Goal: Complete application form: Complete application form

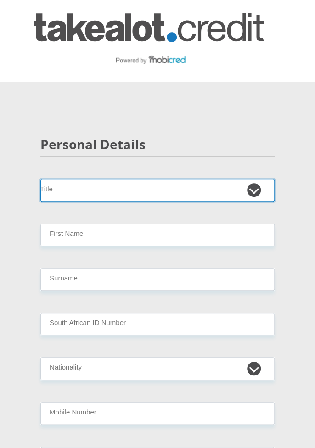
click at [211, 179] on select "Mr Ms Mrs Dr Other" at bounding box center [157, 190] width 234 height 22
select select "Mr"
click at [40, 179] on select "Mr Ms Mrs Dr Other" at bounding box center [157, 190] width 234 height 22
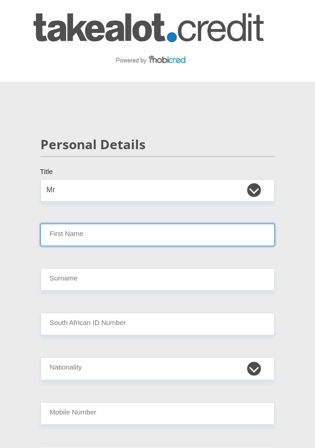
click at [215, 237] on input "First Name" at bounding box center [157, 234] width 234 height 22
type input "Akhona"
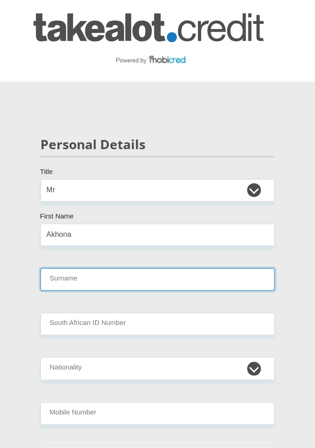
type input "Gubula"
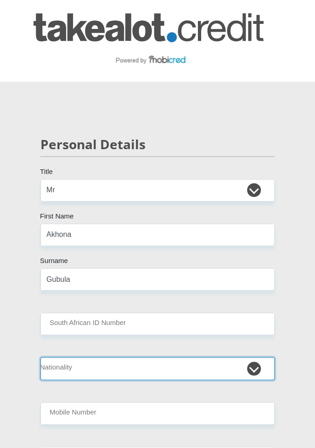
select select "ZAF"
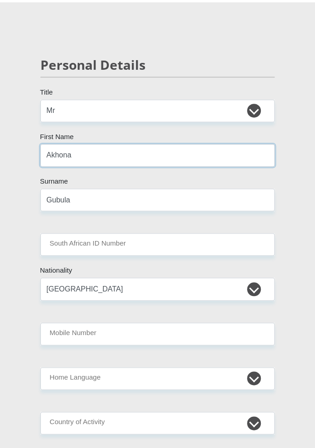
scroll to position [85, 0]
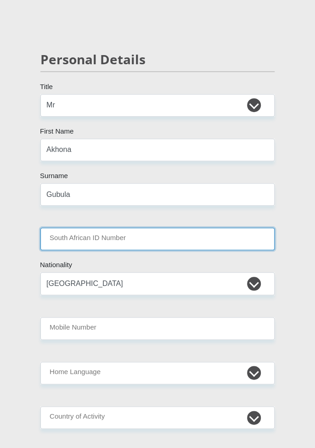
click at [220, 239] on input "South African ID Number" at bounding box center [157, 239] width 234 height 22
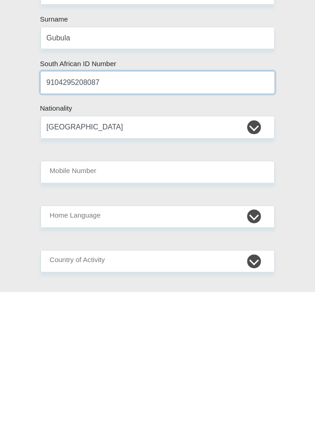
type input "9104295208087"
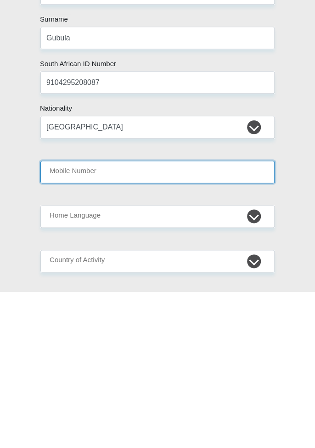
click at [239, 331] on input "Mobile Number" at bounding box center [157, 328] width 234 height 22
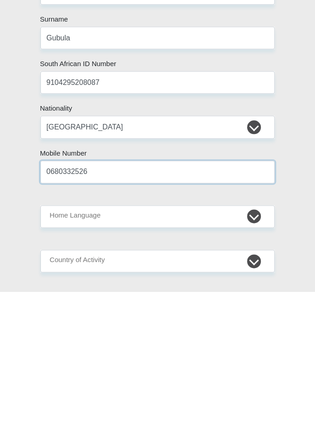
type input "0680332526"
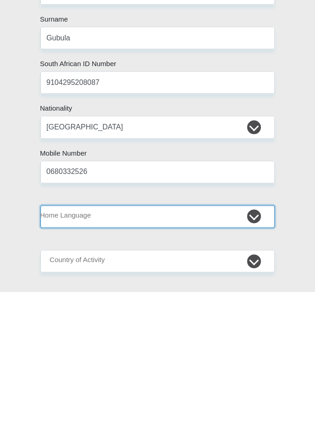
click at [194, 370] on select "Afrikaans English Sepedi South Ndebele Southern Sotho Swati Tsonga Tswana Venda…" at bounding box center [157, 372] width 234 height 22
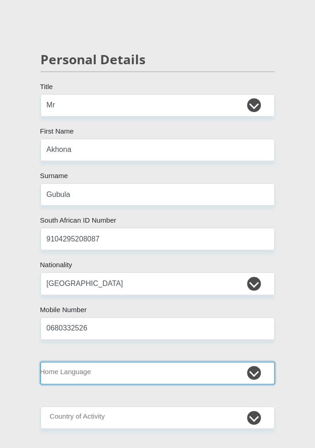
select select "xho"
click at [40, 361] on select "Afrikaans English Sepedi South Ndebele Southern Sotho Swati Tsonga Tswana Venda…" at bounding box center [157, 372] width 234 height 22
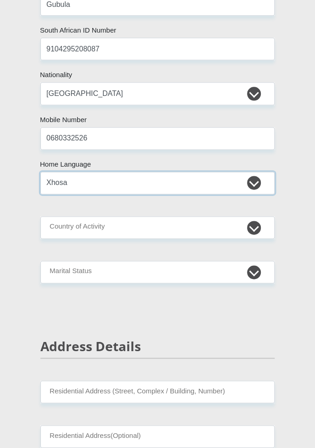
scroll to position [274, 0]
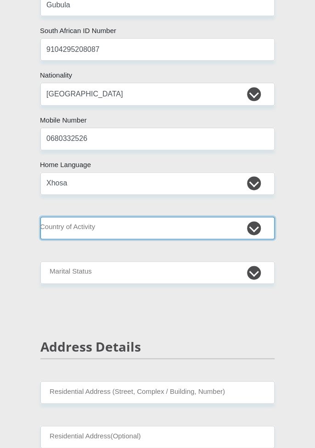
click at [211, 231] on select "South Africa Afghanistan Aland Islands Albania Algeria America Samoa American V…" at bounding box center [157, 228] width 234 height 22
select select "ZAF"
click at [40, 217] on select "South Africa Afghanistan Aland Islands Albania Algeria America Samoa American V…" at bounding box center [157, 228] width 234 height 22
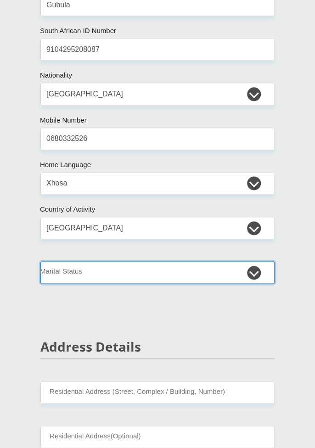
click at [191, 274] on select "Married ANC Single Divorced Widowed Married COP or Customary Law" at bounding box center [157, 272] width 234 height 22
select select "2"
click at [40, 261] on select "Married ANC Single Divorced Widowed Married COP or Customary Law" at bounding box center [157, 272] width 234 height 22
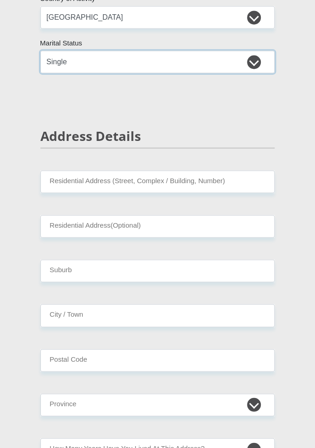
scroll to position [485, 0]
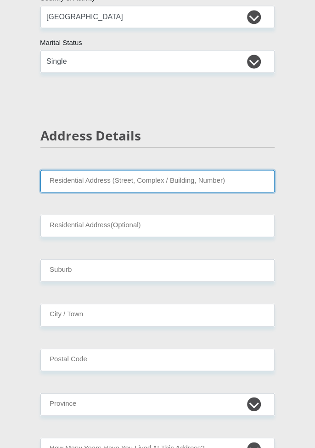
click at [237, 191] on input "Residential Address (Street, Complex / Building, Number)" at bounding box center [157, 181] width 234 height 22
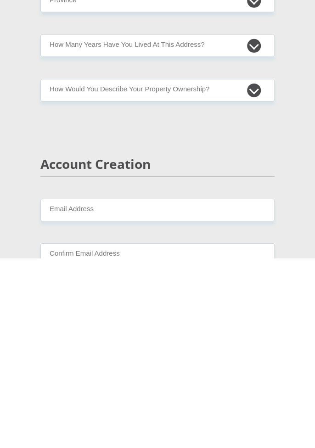
scroll to position [706, 0]
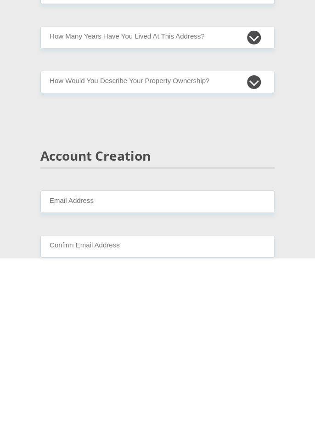
type input "P583 Sajini Crescent"
type input "Site B"
type input "Cape Town"
type input "7784"
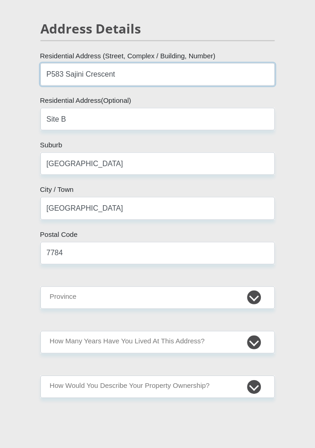
scroll to position [589, 0]
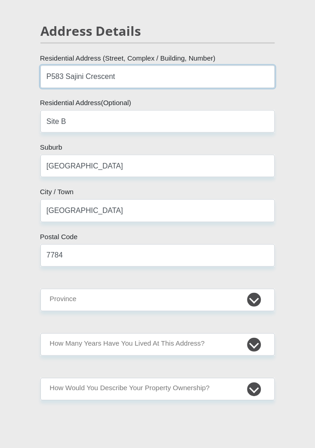
click at [173, 72] on input "P583 Sajini Crescent" at bounding box center [157, 77] width 234 height 22
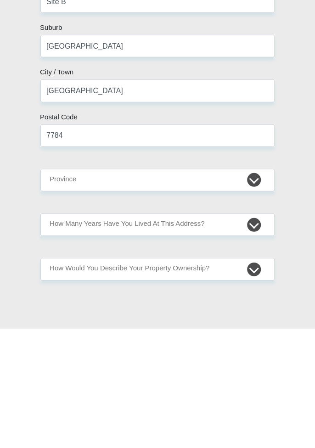
type input "P583 Sajini Crescent Khayelitsha"
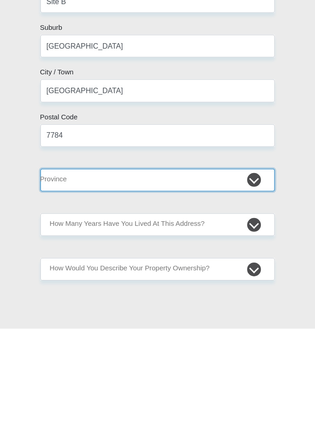
click at [241, 300] on select "Eastern Cape Free State Gauteng KwaZulu-Natal Limpopo Mpumalanga Northern Cape …" at bounding box center [157, 300] width 234 height 22
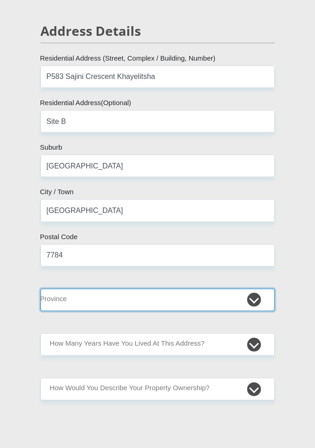
select select "Western Cape"
click at [40, 289] on select "Eastern Cape Free State Gauteng KwaZulu-Natal Limpopo Mpumalanga Northern Cape …" at bounding box center [157, 300] width 234 height 22
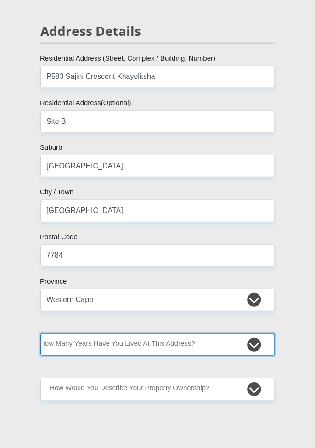
click at [191, 342] on select "less than 1 year 1-3 years 3-5 years 5+ years" at bounding box center [157, 344] width 234 height 22
select select "5"
click at [40, 333] on select "less than 1 year 1-3 years 3-5 years 5+ years" at bounding box center [157, 344] width 234 height 22
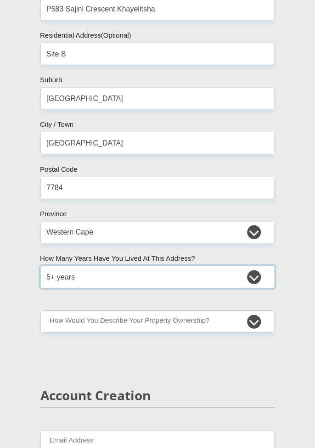
scroll to position [657, 0]
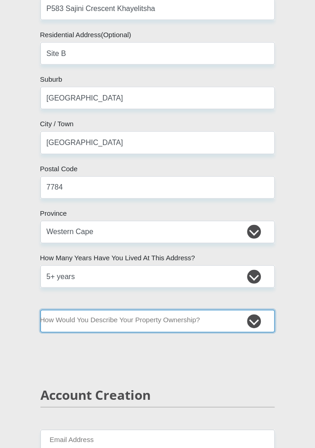
click at [212, 321] on select "Owned Rented Family Owned Company Dwelling" at bounding box center [157, 321] width 234 height 22
select select "parents"
click at [40, 310] on select "Owned Rented Family Owned Company Dwelling" at bounding box center [157, 321] width 234 height 22
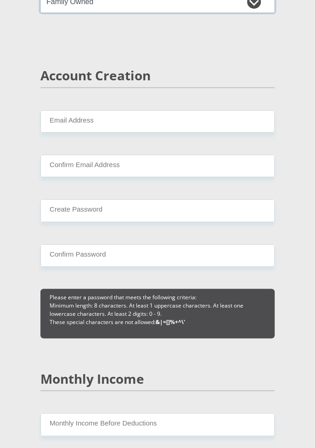
scroll to position [983, 0]
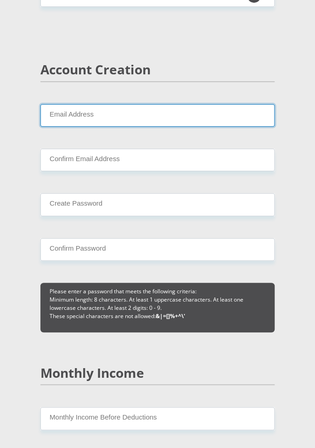
click at [231, 123] on input "Email Address" at bounding box center [157, 115] width 234 height 22
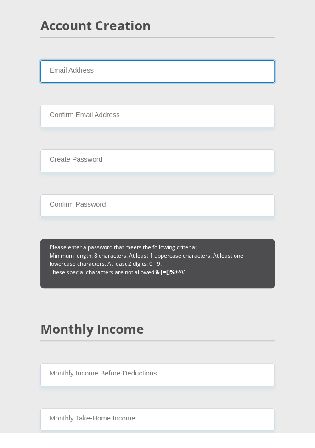
type input "C"
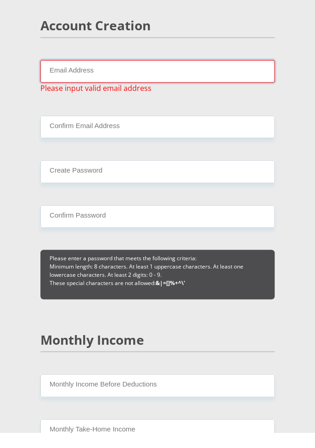
type input "R"
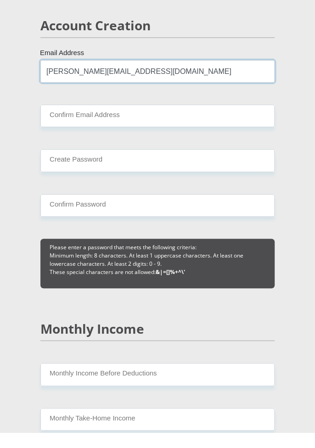
type input "richard.gubula21@gmail.com"
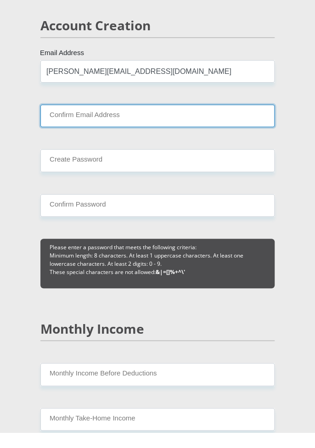
click at [200, 131] on input "Confirm Email Address" at bounding box center [157, 131] width 234 height 22
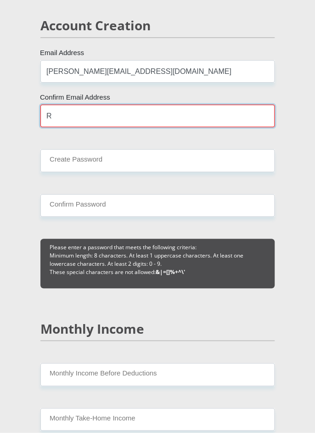
type input "Ri"
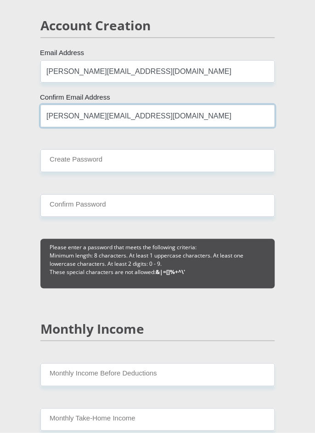
type input "richard.gubula21@gmail.com"
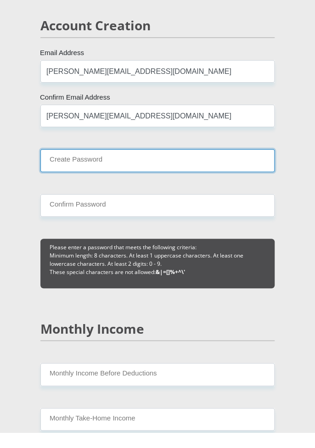
click at [209, 175] on input "Create Password" at bounding box center [157, 176] width 234 height 22
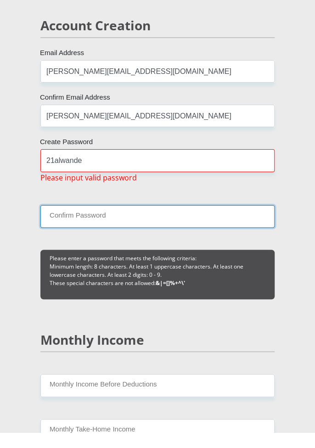
click at [131, 234] on input "Confirm Password" at bounding box center [157, 232] width 234 height 22
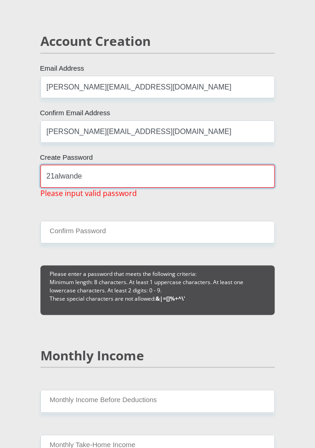
click at [169, 174] on input "21alwande" at bounding box center [157, 176] width 234 height 22
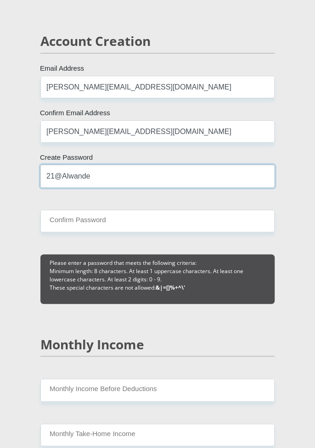
type input "21@Alwande"
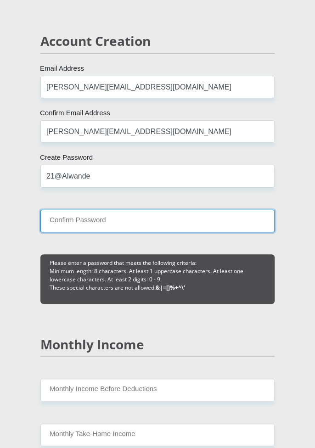
click at [123, 221] on input "Confirm Password" at bounding box center [157, 221] width 234 height 22
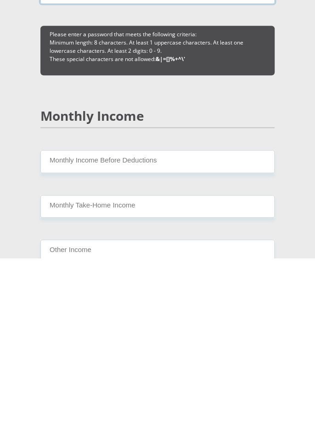
scroll to position [1050, 0]
type input "21@Alwande"
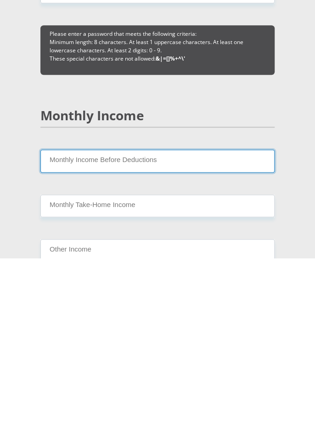
click at [244, 351] on input "Monthly Income Before Deductions" at bounding box center [157, 350] width 234 height 22
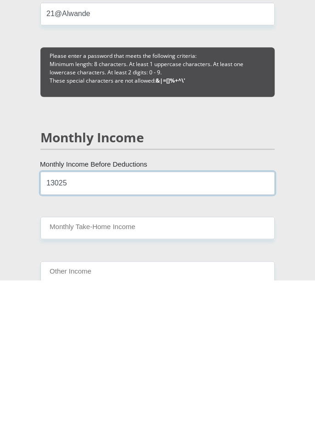
type input "13025"
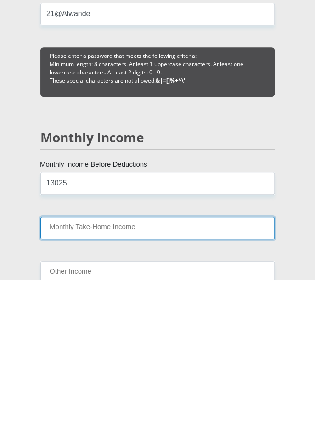
click at [197, 396] on input "Monthly Take-Home Income" at bounding box center [157, 395] width 234 height 22
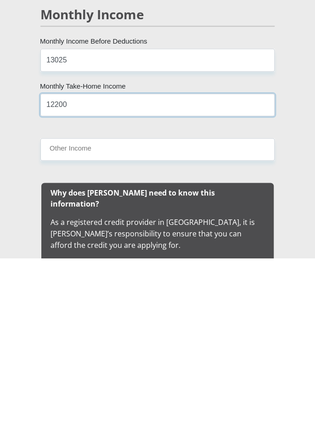
type input "12200"
click at [215, 380] on b "Why does Mobicred need to know this information?" at bounding box center [132, 388] width 164 height 21
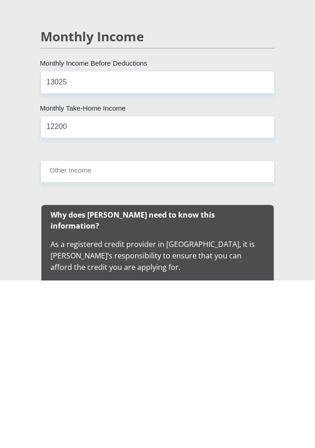
scroll to position [1151, 0]
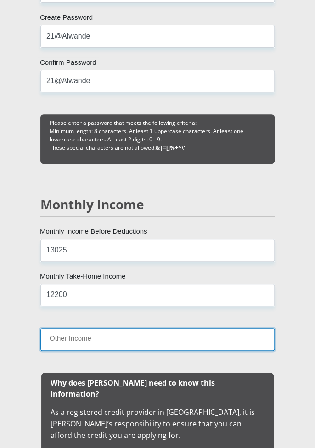
click at [191, 334] on input "Other Income" at bounding box center [157, 339] width 234 height 22
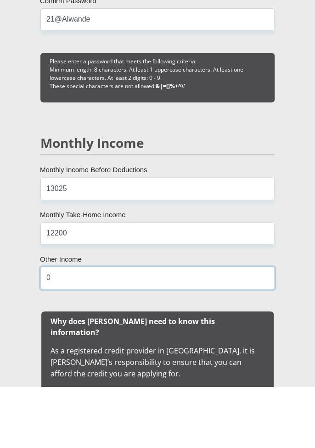
type input "0"
click at [282, 294] on div "13025 Monthly Income Before Deductions 12200 Monthly Take-Home Income 0 Other I…" at bounding box center [157, 306] width 261 height 134
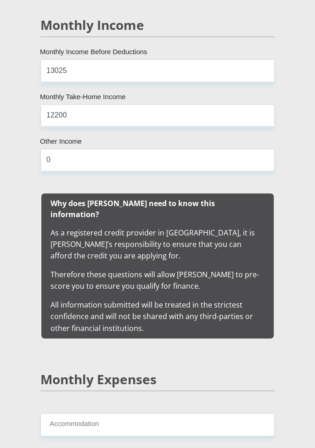
scroll to position [1332, 0]
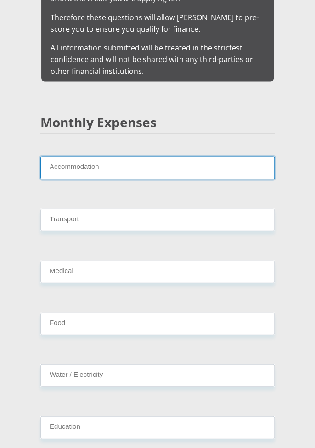
click at [233, 159] on input "Accommodation" at bounding box center [157, 167] width 234 height 22
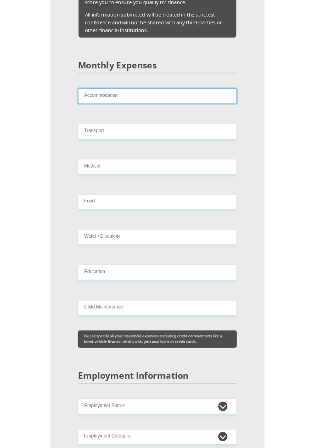
scroll to position [1617, 0]
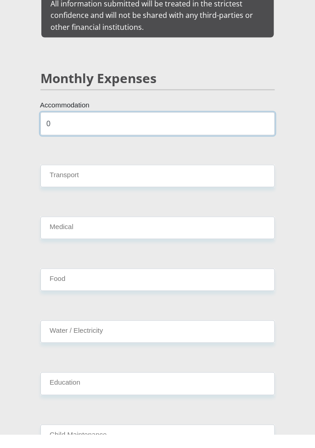
type input "0"
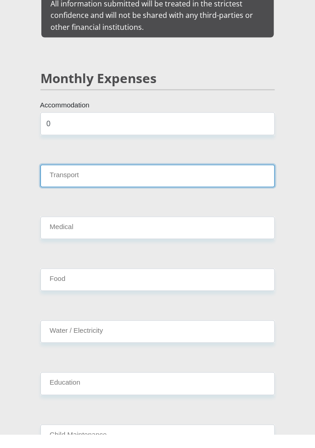
click at [232, 180] on input "Transport" at bounding box center [157, 189] width 234 height 22
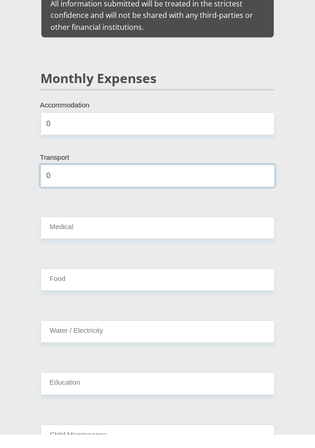
type input "0"
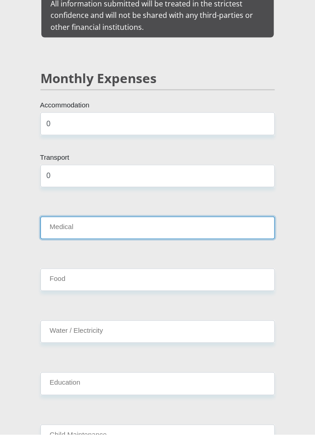
click at [217, 232] on input "Medical" at bounding box center [157, 241] width 234 height 22
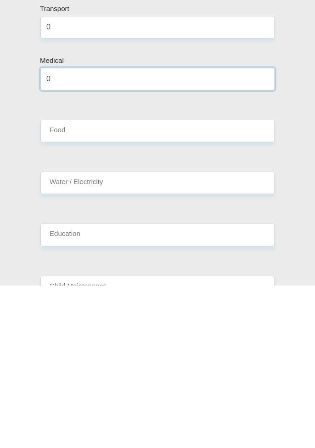
type input "0"
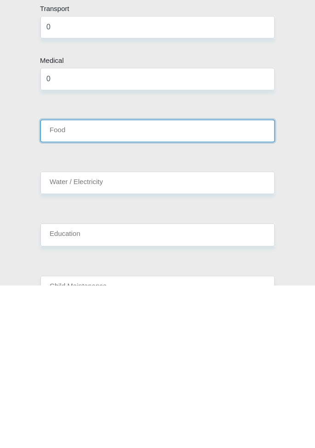
click at [240, 284] on input "Food" at bounding box center [157, 293] width 234 height 22
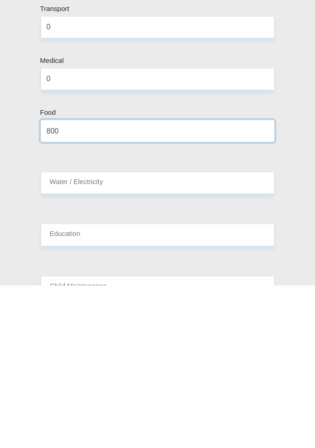
type input "800"
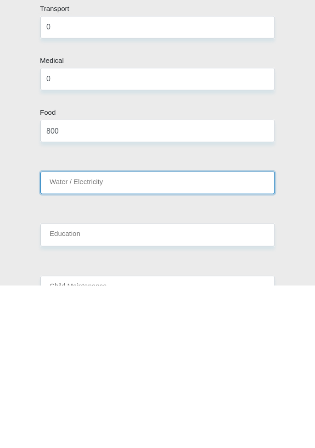
click at [234, 334] on input "Water / Electricity" at bounding box center [157, 345] width 234 height 22
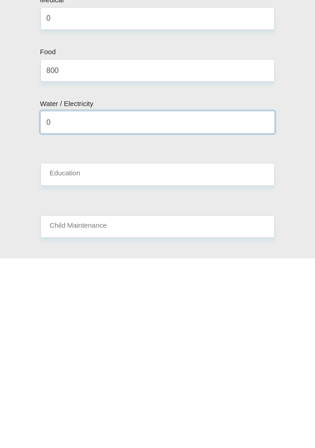
scroll to position [1660, 0]
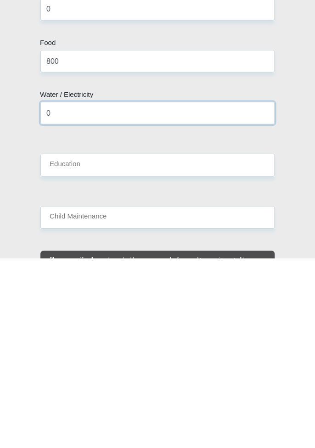
type input "0"
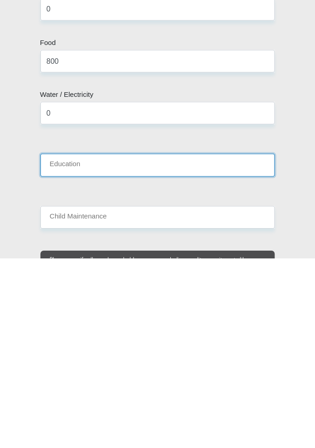
click at [242, 346] on input "Education" at bounding box center [157, 354] width 234 height 22
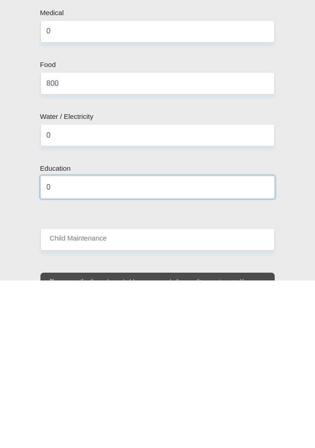
type input "0"
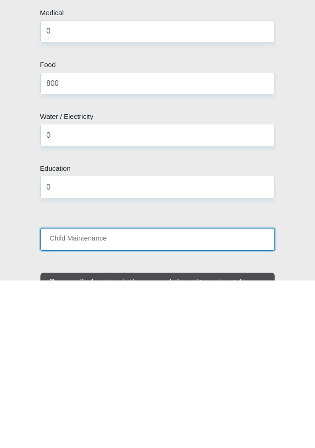
click at [229, 395] on input "Child Maintenance" at bounding box center [157, 406] width 234 height 22
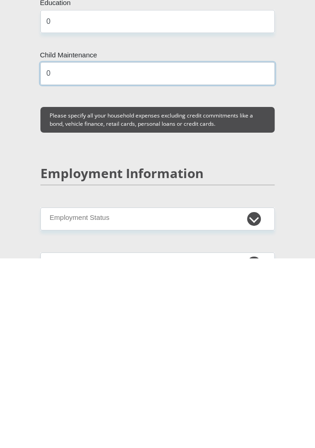
scroll to position [1803, 0]
type input "0"
click at [259, 338] on div "Mr Ms Mrs Dr Other Title Akhona First Name Gubula Surname 9104295208087 South A…" at bounding box center [157, 264] width 248 height 3777
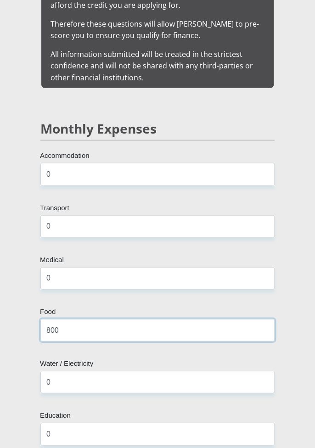
click at [191, 318] on input "800" at bounding box center [157, 329] width 234 height 22
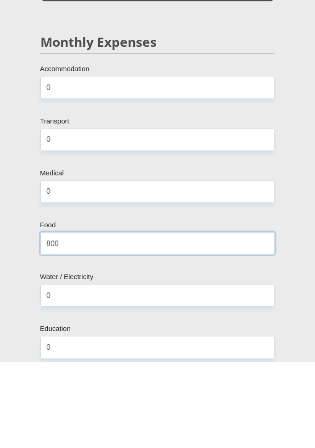
scroll to position [1590, 0]
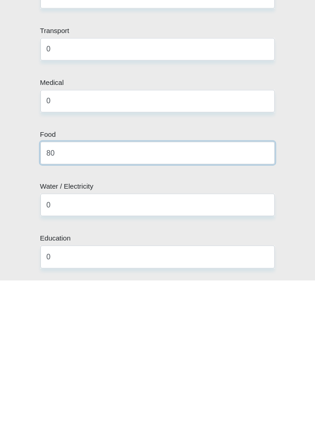
type input "8"
type input "1000"
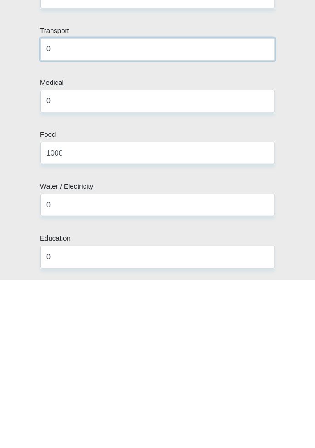
click at [177, 206] on input "0" at bounding box center [157, 217] width 234 height 22
type input "500"
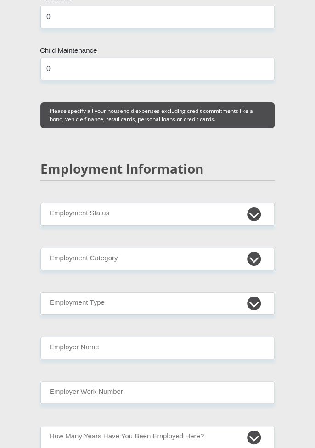
scroll to position [2008, 0]
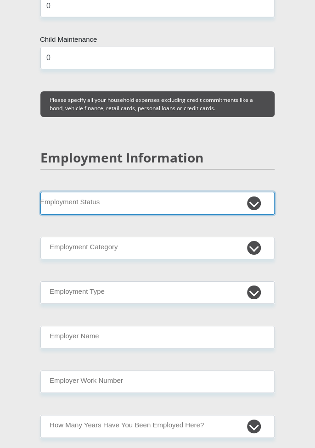
click at [258, 196] on select "Permanent/Full-time Part-time/Casual Contract Worker Self-Employed Housewife Re…" at bounding box center [157, 203] width 234 height 22
select select "1"
click at [40, 192] on select "Permanent/Full-time Part-time/Casual Contract Worker Self-Employed Housewife Re…" at bounding box center [157, 203] width 234 height 22
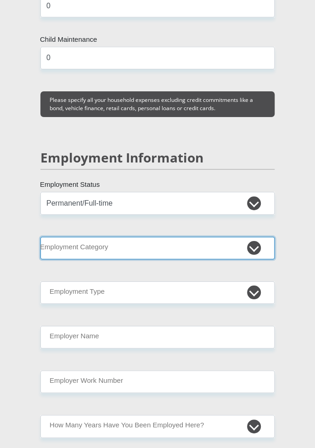
click at [257, 237] on select "AGRICULTURE ALCOHOL & TOBACCO CONSTRUCTION MATERIALS METALLURGY EQUIPMENT FOR R…" at bounding box center [157, 248] width 234 height 22
select select "30"
click at [40, 237] on select "AGRICULTURE ALCOHOL & TOBACCO CONSTRUCTION MATERIALS METALLURGY EQUIPMENT FOR R…" at bounding box center [157, 248] width 234 height 22
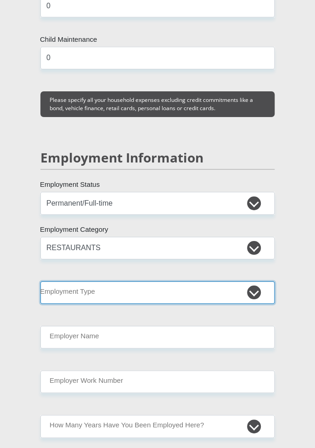
click at [260, 282] on select "College/Lecturer Craft Seller Creative Driver Executive Farmer Forces - Non Com…" at bounding box center [157, 292] width 234 height 22
select select "Manager"
click at [40, 281] on select "College/Lecturer Craft Seller Creative Driver Executive Farmer Forces - Non Com…" at bounding box center [157, 292] width 234 height 22
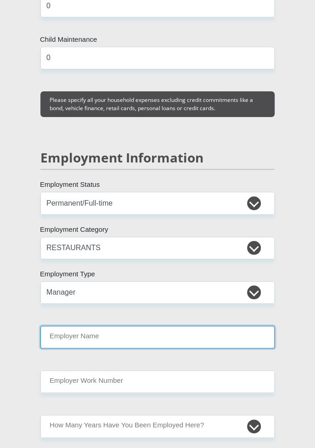
click at [210, 328] on input "Employer Name" at bounding box center [157, 337] width 234 height 22
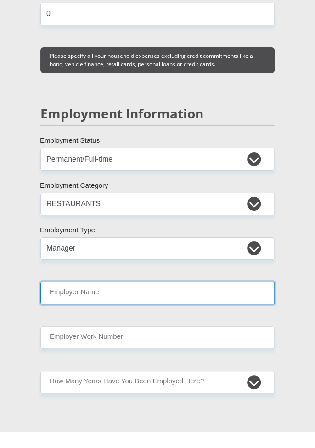
scroll to position [2036, 0]
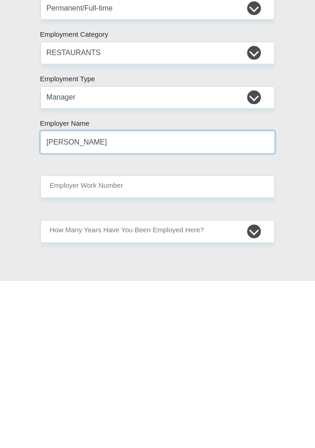
type input "Richard"
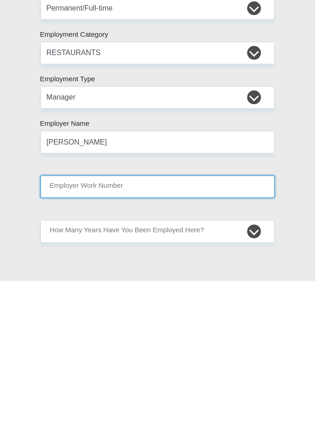
click at [212, 343] on input "Employer Work Number" at bounding box center [157, 354] width 234 height 22
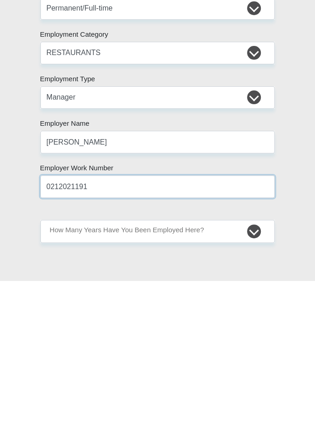
type input "0212021191"
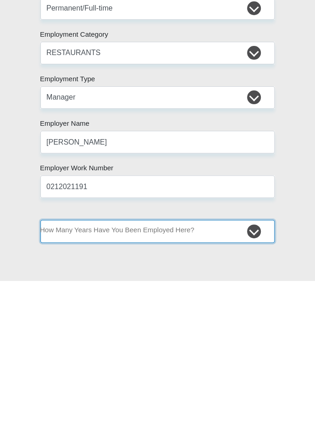
click at [243, 391] on select "less than 1 year 1-3 years 3-5 years 5+ years" at bounding box center [157, 398] width 234 height 22
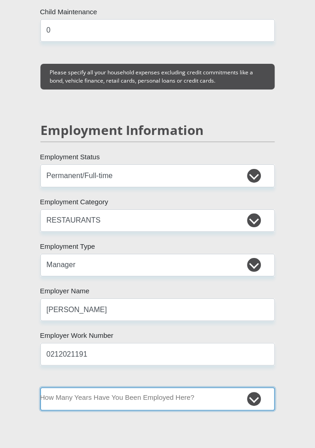
select select "60"
click at [40, 387] on select "less than 1 year 1-3 years 3-5 years 5+ years" at bounding box center [157, 398] width 234 height 22
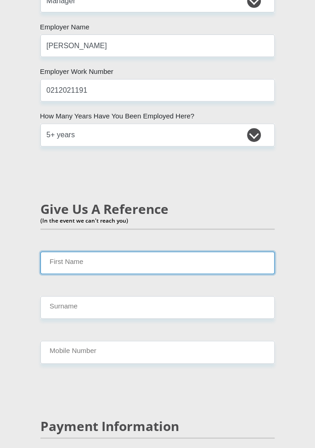
click at [216, 251] on input "First Name" at bounding box center [157, 262] width 234 height 22
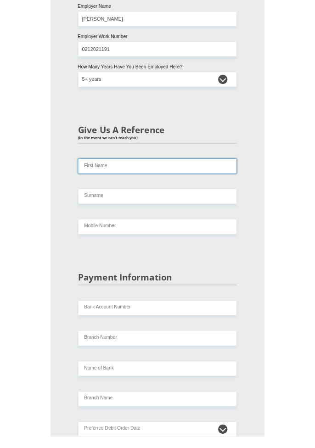
scroll to position [2300, 0]
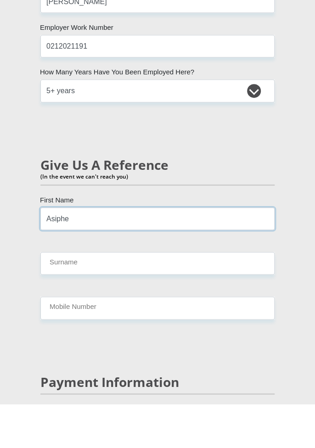
type input "Asiphe"
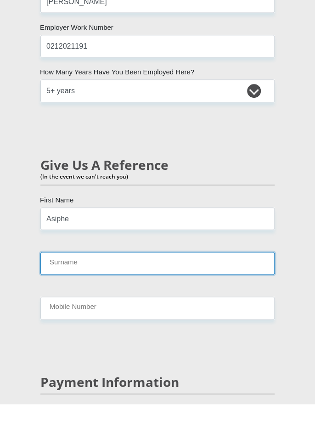
click at [171, 296] on input "Surname" at bounding box center [157, 307] width 234 height 22
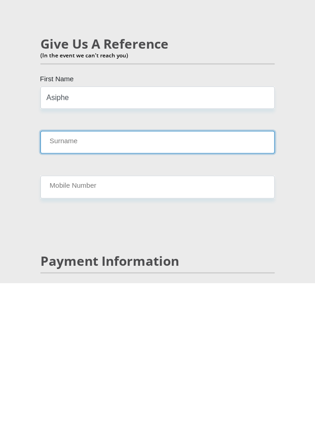
type input "M"
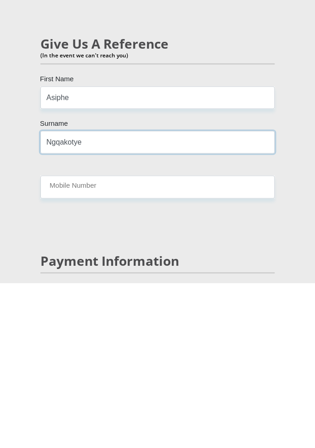
type input "Ngqakotye"
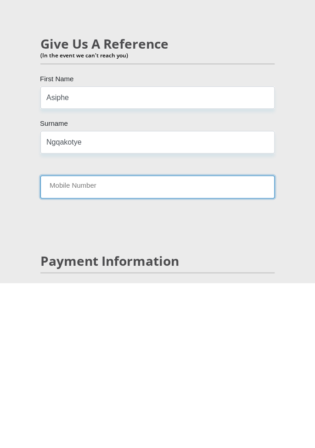
click at [149, 342] on input "Mobile Number" at bounding box center [157, 351] width 234 height 22
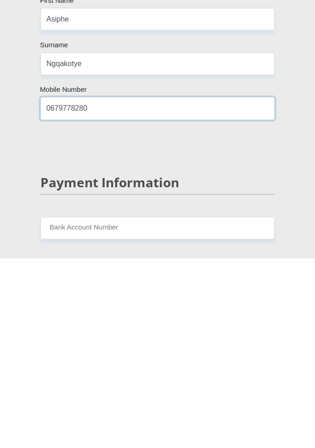
scroll to position [2355, 0]
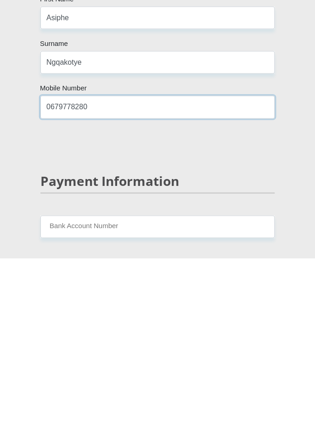
type input "0679778280"
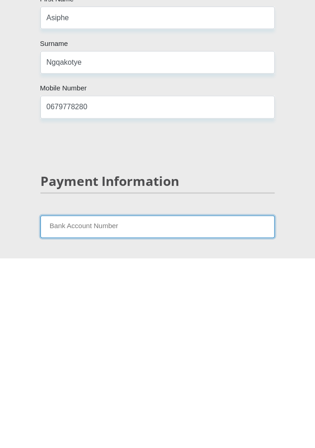
click at [219, 405] on input "Bank Account Number" at bounding box center [157, 416] width 234 height 22
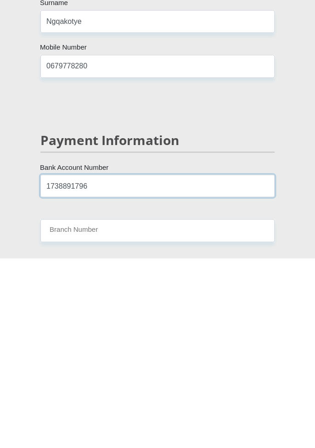
scroll to position [2408, 0]
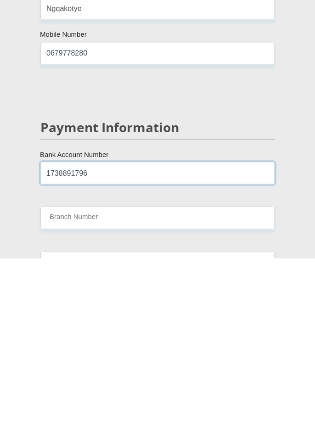
type input "1738891796"
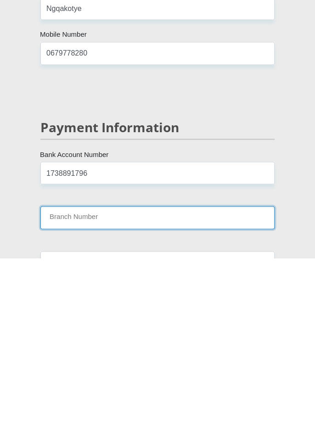
click at [219, 396] on input "Branch Number" at bounding box center [157, 407] width 234 height 22
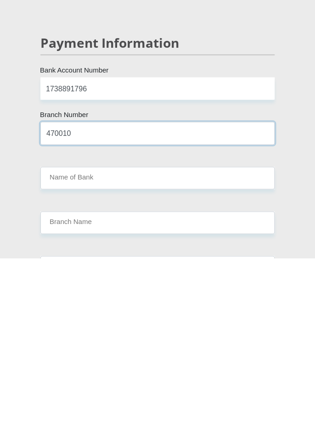
type input "470010"
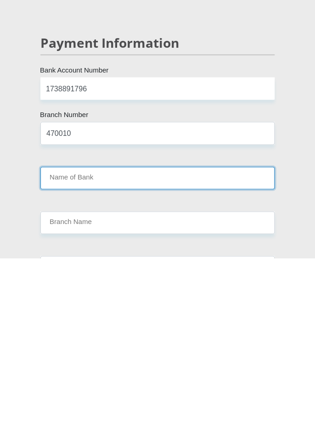
click at [166, 356] on input "Name of Bank" at bounding box center [157, 367] width 234 height 22
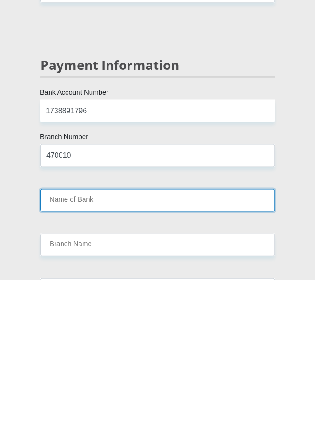
scroll to position [2493, 0]
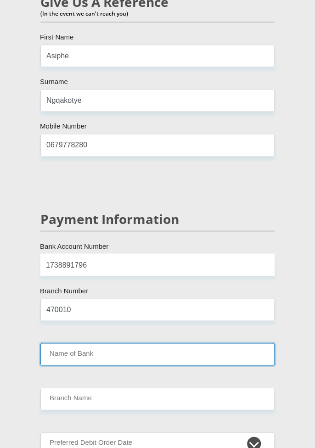
type input "CAPITEC BANK LIMITED"
type input "CAPITEC BANK CPC"
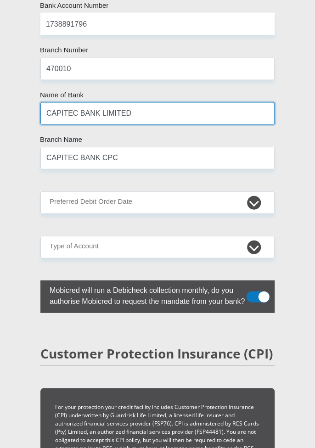
scroll to position [2750, 0]
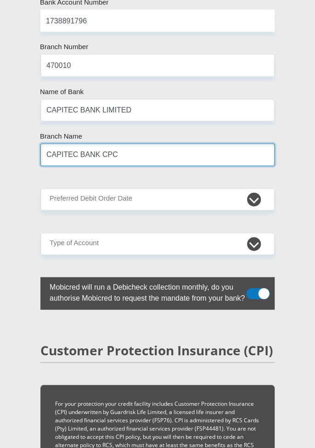
click at [164, 143] on input "CAPITEC BANK CPC" at bounding box center [157, 154] width 234 height 22
click at [211, 143] on input "CAPITEC BANK CPC" at bounding box center [157, 154] width 234 height 22
click at [193, 149] on input "CAPITEC BANK CPC" at bounding box center [157, 154] width 234 height 22
click at [186, 143] on input "CAPITEC BANK CPC" at bounding box center [157, 154] width 234 height 22
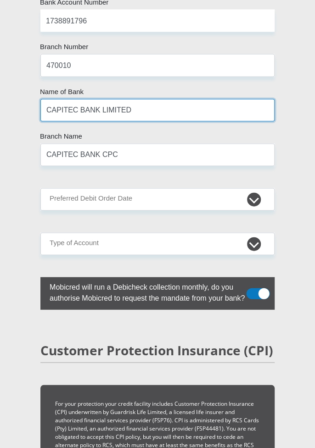
click at [169, 99] on input "CAPITEC BANK LIMITED" at bounding box center [157, 110] width 234 height 22
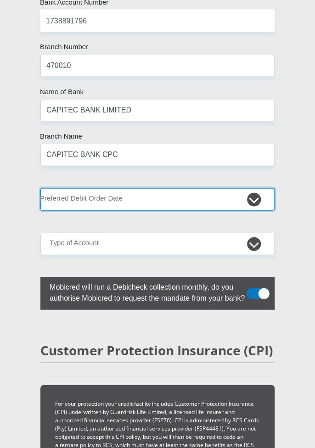
click at [258, 188] on select "1st 2nd 3rd 4th 5th 7th 18th 19th 20th 21st 22nd 23rd 24th 25th 26th 27th 28th …" at bounding box center [157, 199] width 234 height 22
select select "1"
click at [40, 188] on select "1st 2nd 3rd 4th 5th 7th 18th 19th 20th 21st 22nd 23rd 24th 25th 26th 27th 28th …" at bounding box center [157, 199] width 234 height 22
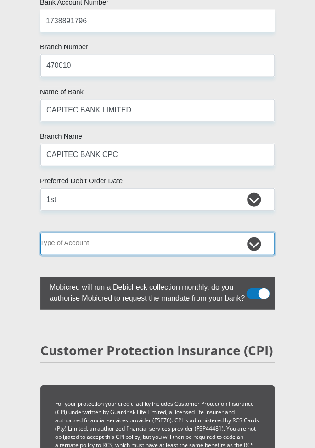
click at [254, 236] on select "Cheque Savings" at bounding box center [157, 243] width 234 height 22
select select "SAV"
click at [40, 232] on select "Cheque Savings" at bounding box center [157, 243] width 234 height 22
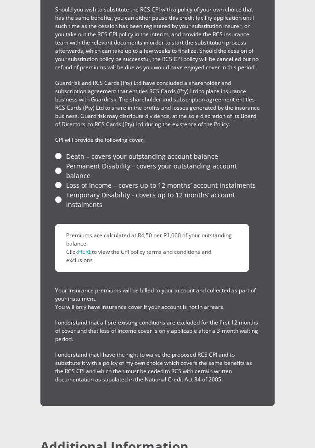
scroll to position [3211, 0]
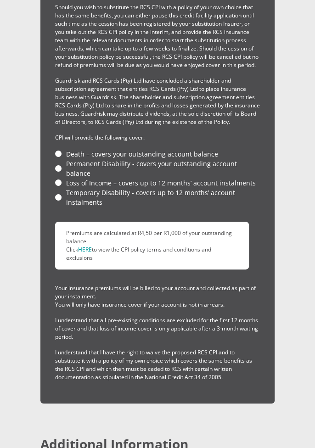
click at [61, 188] on li "Temporary Disability - covers up to 12 months’ account instalments" at bounding box center [157, 197] width 205 height 19
click at [59, 178] on li "Loss of Income – covers up to 12 months’ account instalments" at bounding box center [157, 183] width 205 height 10
click at [58, 159] on li "Permanent Disability - covers your outstanding account balance" at bounding box center [157, 168] width 205 height 19
click at [81, 159] on li "Permanent Disability - covers your outstanding account balance" at bounding box center [157, 168] width 205 height 19
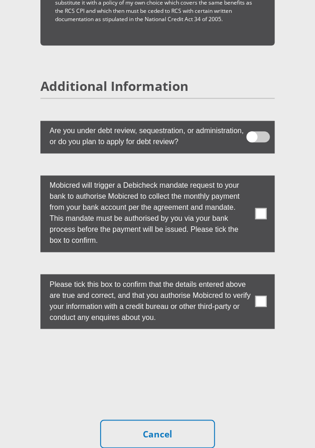
scroll to position [3570, 0]
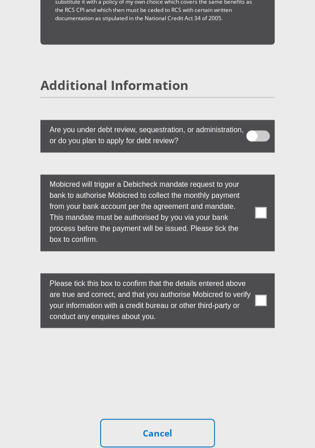
click at [261, 207] on span at bounding box center [260, 212] width 11 height 11
click at [254, 176] on input "checkbox" at bounding box center [254, 176] width 0 height 0
click at [263, 294] on span at bounding box center [260, 299] width 11 height 11
click at [254, 275] on input "checkbox" at bounding box center [254, 275] width 0 height 0
click at [261, 207] on span at bounding box center [260, 212] width 11 height 11
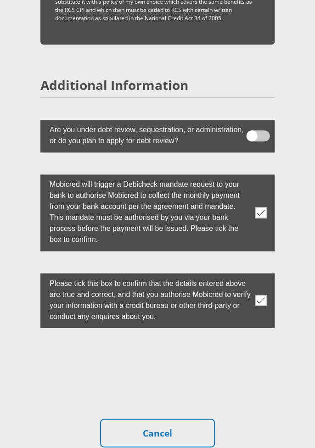
click at [254, 176] on input "checkbox" at bounding box center [254, 176] width 0 height 0
click at [261, 207] on span at bounding box center [260, 212] width 11 height 11
click at [254, 176] on input "checkbox" at bounding box center [254, 176] width 0 height 0
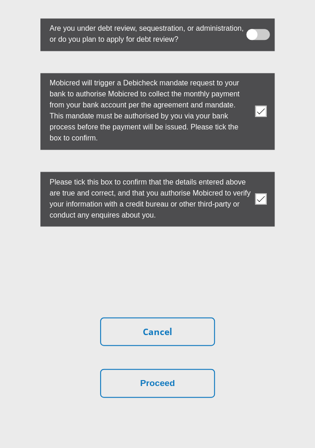
scroll to position [3678, 0]
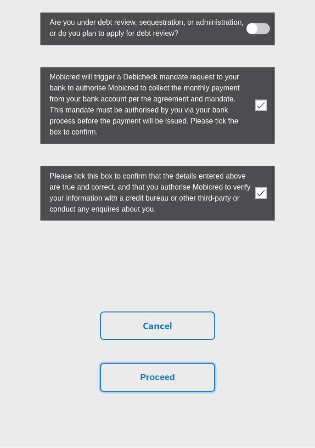
click at [192, 363] on button "Proceed" at bounding box center [157, 376] width 115 height 29
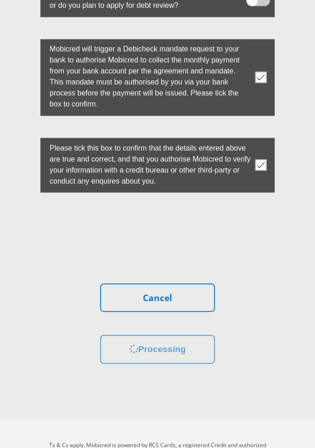
scroll to position [3707, 0]
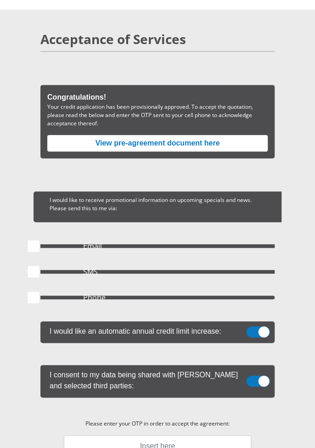
scroll to position [70, 0]
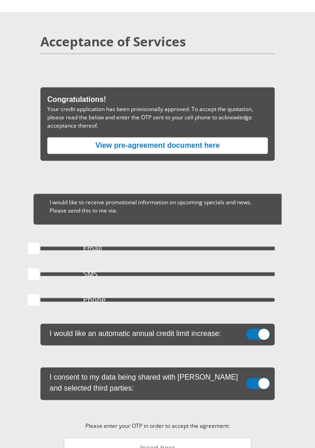
click at [33, 244] on span at bounding box center [33, 247] width 11 height 11
click at [148, 248] on input "Email" at bounding box center [148, 248] width 0 height 0
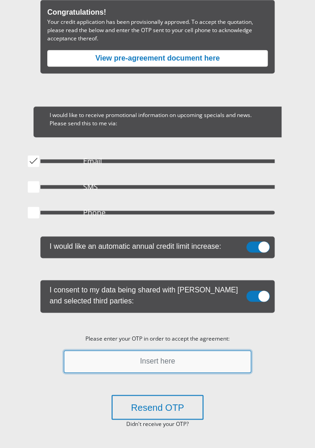
scroll to position [178, 0]
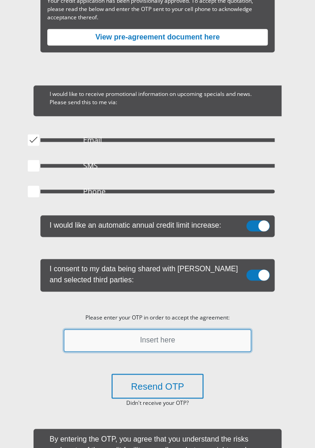
paste input "101119"
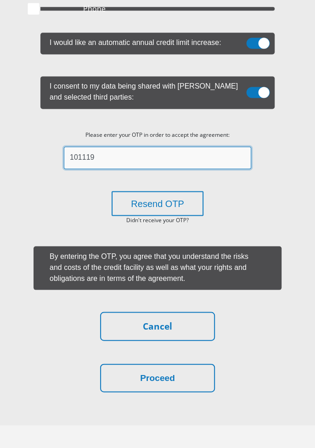
scroll to position [397, 0]
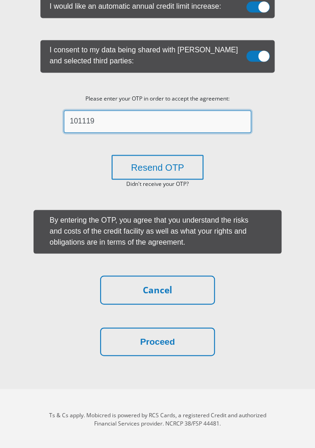
type input "101119"
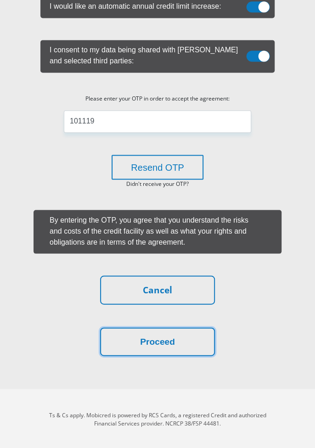
click at [191, 342] on button "Proceed" at bounding box center [157, 341] width 115 height 29
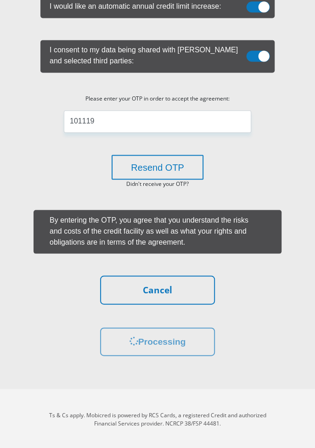
scroll to position [0, 0]
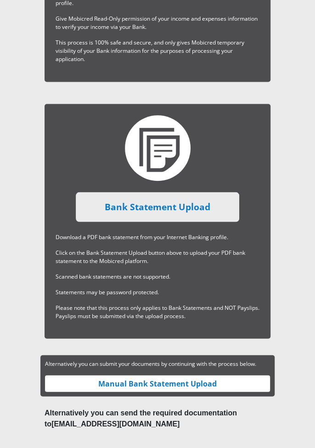
scroll to position [420, 0]
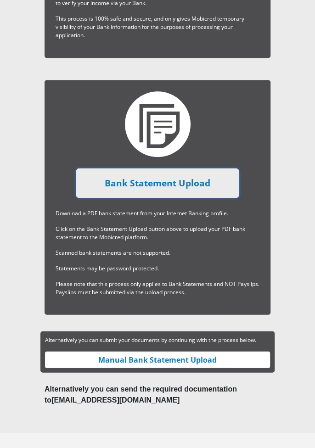
click at [208, 185] on link "Bank Statement Upload" at bounding box center [157, 183] width 163 height 30
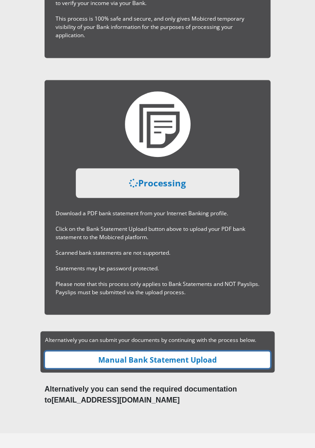
click at [234, 361] on link "Manual Bank Statement Upload" at bounding box center [157, 359] width 225 height 17
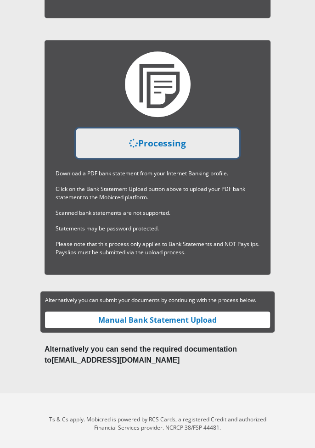
click at [199, 137] on link "Processing" at bounding box center [157, 143] width 163 height 30
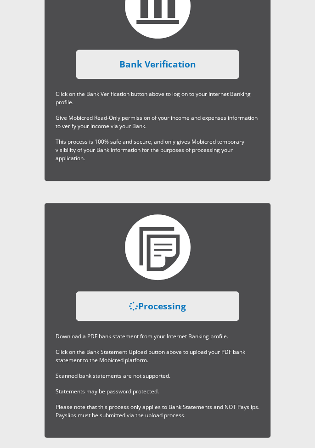
scroll to position [299, 0]
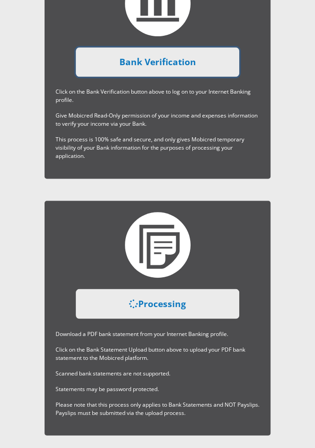
click at [208, 65] on link "Bank Verification" at bounding box center [157, 62] width 163 height 30
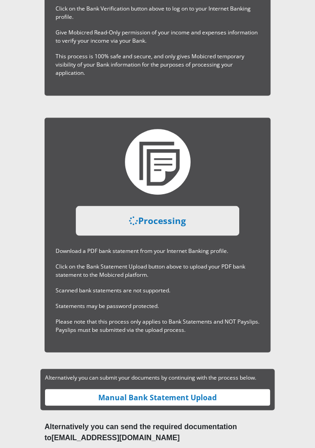
scroll to position [420, 0]
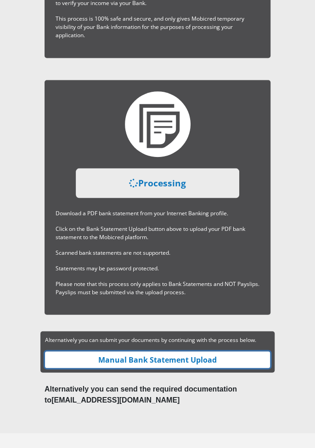
click at [186, 357] on link "Manual Bank Statement Upload" at bounding box center [157, 359] width 225 height 17
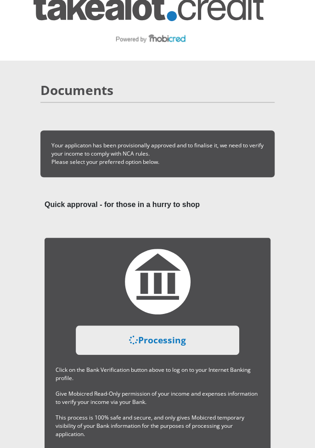
scroll to position [0, 0]
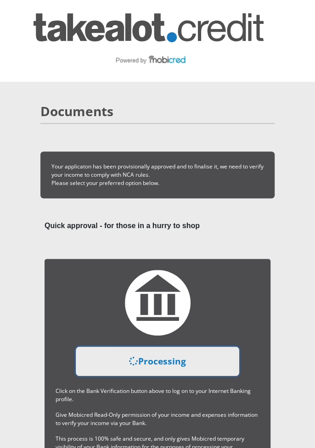
click at [173, 361] on link "Processing" at bounding box center [157, 361] width 163 height 30
click at [185, 361] on link "Processing" at bounding box center [157, 361] width 163 height 30
click at [166, 362] on link "Processing" at bounding box center [157, 361] width 163 height 30
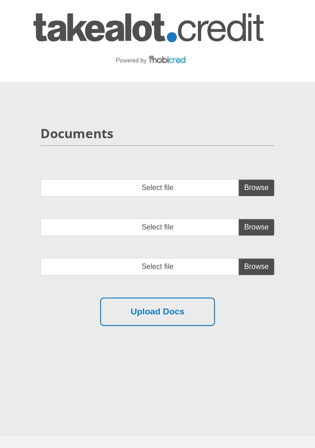
scroll to position [11, 0]
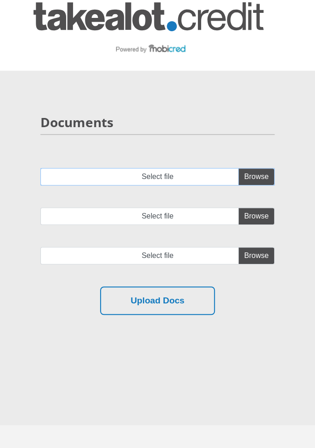
click at [261, 172] on input "Select file" at bounding box center [157, 176] width 234 height 17
type input "C:\fakepath\account_statement.pdf"
click at [192, 302] on button "Upload Docs" at bounding box center [157, 300] width 115 height 29
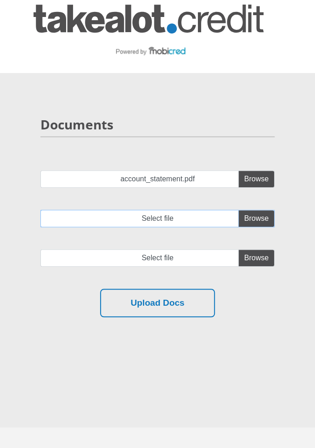
scroll to position [4, 0]
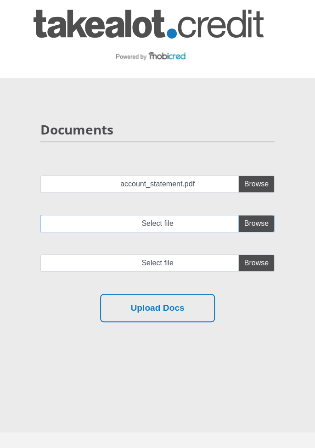
click at [256, 217] on input "Select file" at bounding box center [157, 223] width 234 height 17
type input "C:\fakepath\account_statement.pdf"
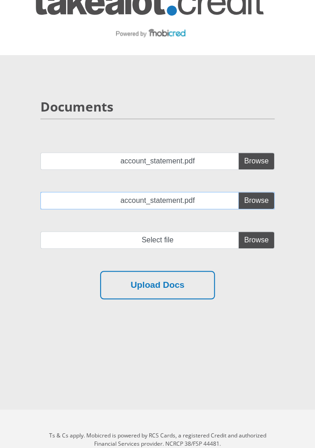
scroll to position [40, 0]
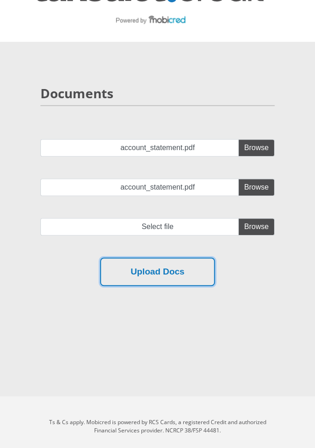
click at [187, 268] on button "Upload Docs" at bounding box center [157, 271] width 115 height 29
click at [258, 227] on input "file" at bounding box center [157, 226] width 234 height 17
type input "C:\fakepath\account_statement.pdf"
click at [175, 270] on button "Upload Docs" at bounding box center [157, 271] width 115 height 29
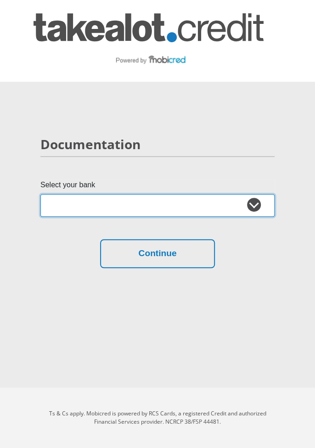
click at [259, 200] on select "Absa Capitec Bank Discovery Bank First National Bank Nedbank Standard Bank Tyme…" at bounding box center [157, 205] width 234 height 22
select select "{"id":"2","title":"Capitec Bank","institution":"Capitec","alias":"capitec","cou…"
click at [40, 194] on select "Absa Capitec Bank Discovery Bank First National Bank Nedbank Standard Bank Tyme…" at bounding box center [157, 205] width 234 height 22
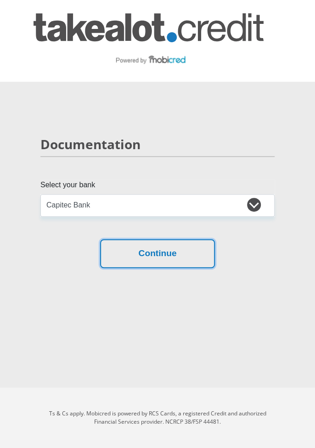
click at [188, 252] on button "Continue" at bounding box center [157, 253] width 115 height 29
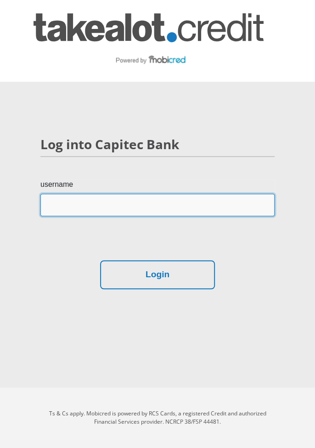
click at [213, 208] on input "username" at bounding box center [157, 205] width 234 height 22
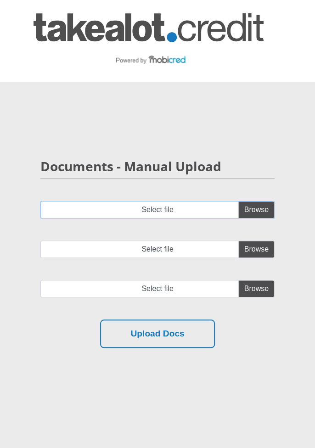
type input "C:\fakepath\account_statement.pdf"
click at [188, 328] on button "Upload Docs" at bounding box center [157, 333] width 115 height 29
click at [259, 245] on input "Select file" at bounding box center [157, 248] width 234 height 17
type input "C:\fakepath\account_statement.pdf"
click at [257, 286] on input "file" at bounding box center [157, 288] width 234 height 17
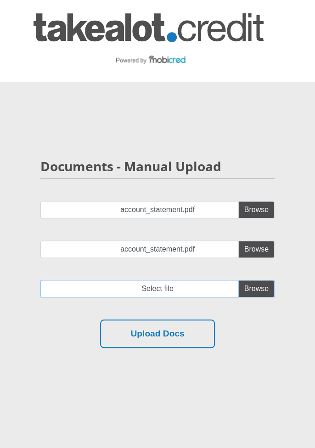
type input "C:\fakepath\account_statement.pdf"
click at [193, 331] on button "Upload Docs" at bounding box center [157, 333] width 115 height 29
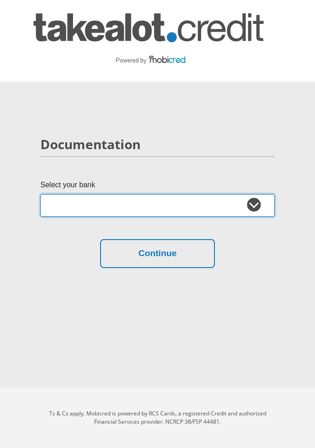
click at [152, 199] on select "Absa Capitec Bank Discovery Bank First National Bank Nedbank Standard Bank Tyme…" at bounding box center [157, 205] width 234 height 22
select select "{"id":"2","title":"Capitec Bank","institution":"Capitec","alias":"capitec","cou…"
click at [40, 194] on select "Absa Capitec Bank Discovery Bank First National Bank Nedbank Standard Bank Tyme…" at bounding box center [157, 205] width 234 height 22
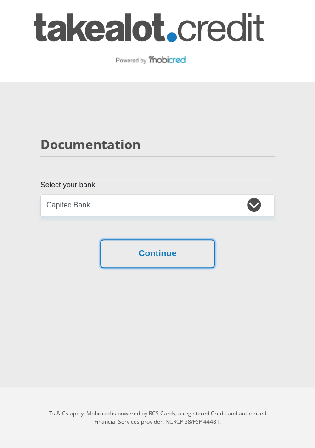
click at [184, 259] on button "Continue" at bounding box center [157, 253] width 115 height 29
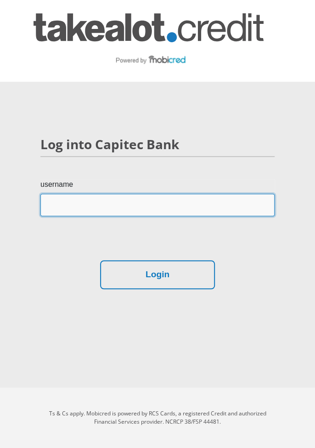
click at [167, 206] on input "username" at bounding box center [157, 205] width 234 height 22
type input "1738891796"
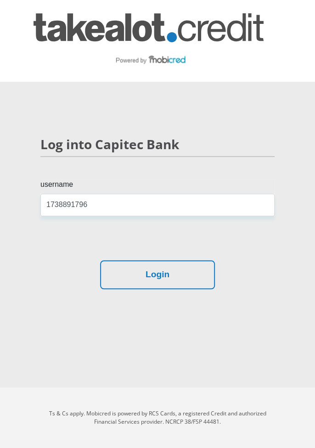
click at [283, 217] on section "Log into Capitec Bank username 1738891796 Login" at bounding box center [157, 213] width 315 height 262
click at [169, 285] on button "Login" at bounding box center [157, 274] width 115 height 29
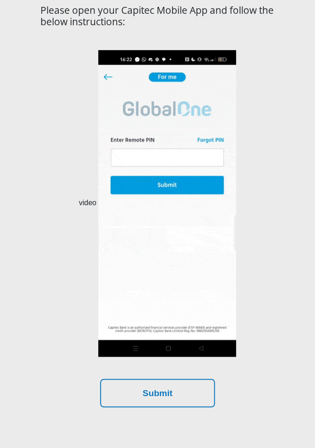
scroll to position [207, 0]
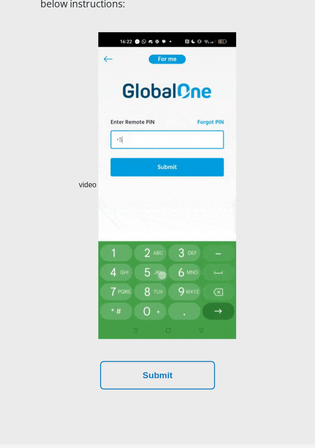
click at [297, 194] on section "Multi-Factor Authentication Required Please open your Capitec Mobile App and fo…" at bounding box center [157, 159] width 315 height 570
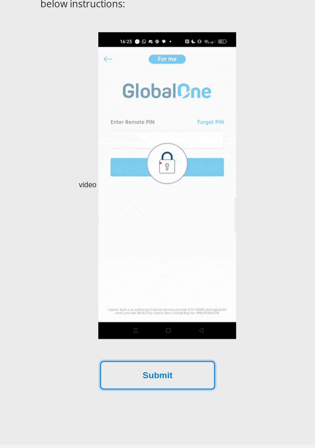
click at [191, 373] on button "Submit" at bounding box center [157, 375] width 115 height 29
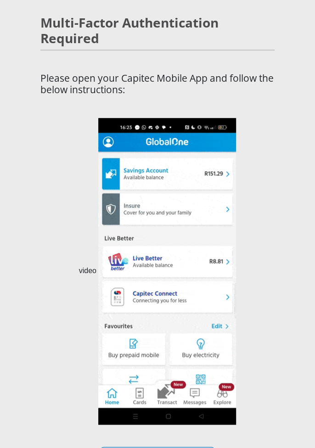
scroll to position [110, 0]
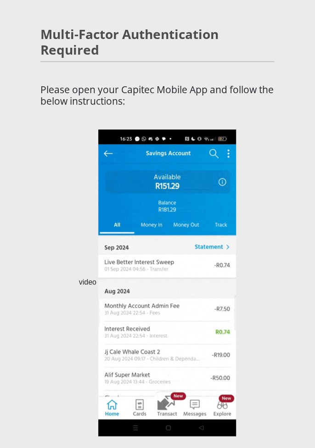
click at [224, 266] on img at bounding box center [167, 282] width 138 height 306
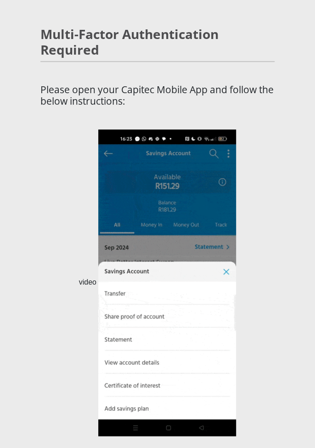
click at [220, 143] on img at bounding box center [167, 282] width 138 height 306
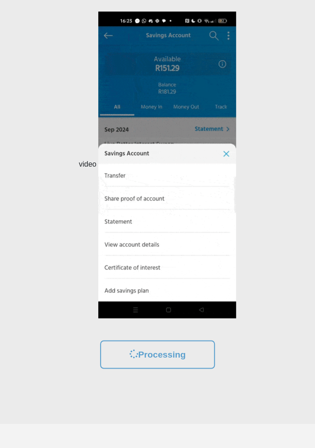
scroll to position [228, 0]
